Goal: Check status: Check status

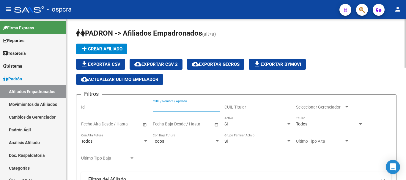
click at [156, 109] on input "CUIL / Nombre / Apellido" at bounding box center [186, 107] width 67 height 5
paste input "30397396"
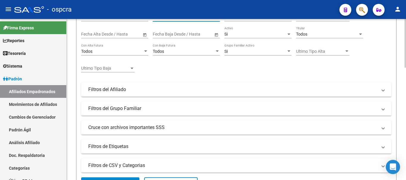
scroll to position [119, 0]
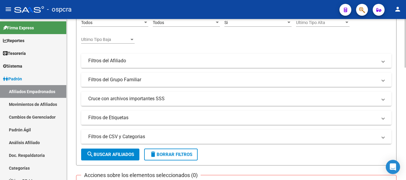
type input "30397396"
click at [120, 155] on span "search Buscar Afiliados" at bounding box center [111, 154] width 48 height 5
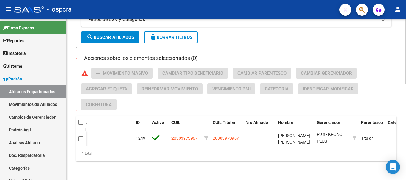
scroll to position [0, 0]
drag, startPoint x: 328, startPoint y: 138, endPoint x: 334, endPoint y: 145, distance: 9.8
click at [334, 145] on datatable-body "1249 20303973967 20303973967 [PERSON_NAME] [PERSON_NAME] K42 - Ensalud / Plan -…" at bounding box center [236, 138] width 320 height 15
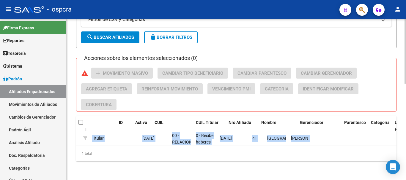
scroll to position [0, 318]
